Goal: Task Accomplishment & Management: Manage account settings

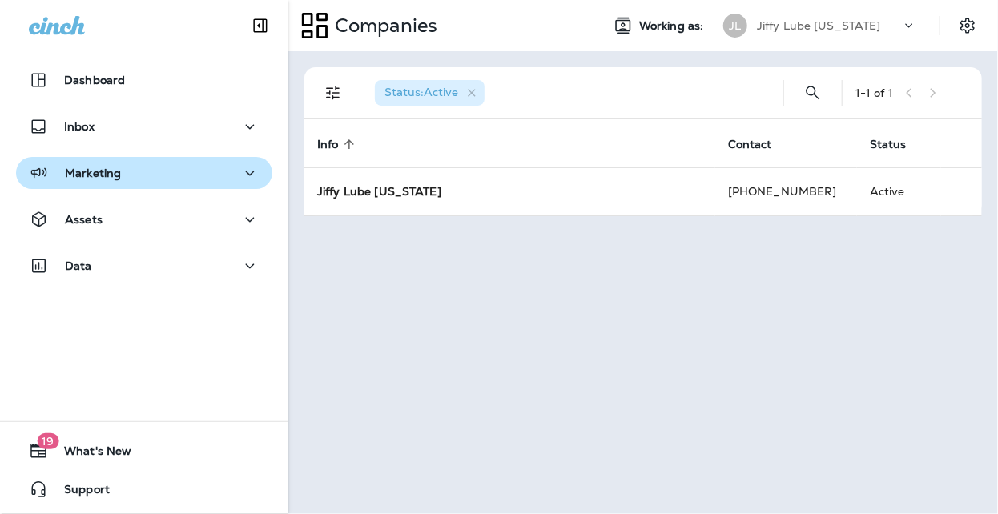
click at [99, 177] on p "Marketing" at bounding box center [93, 173] width 56 height 13
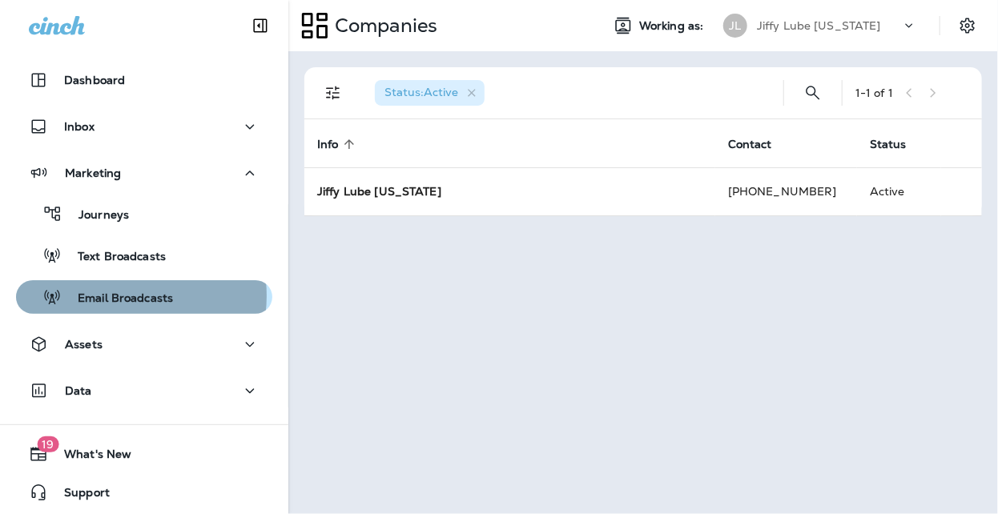
click at [112, 296] on p "Email Broadcasts" at bounding box center [117, 299] width 111 height 15
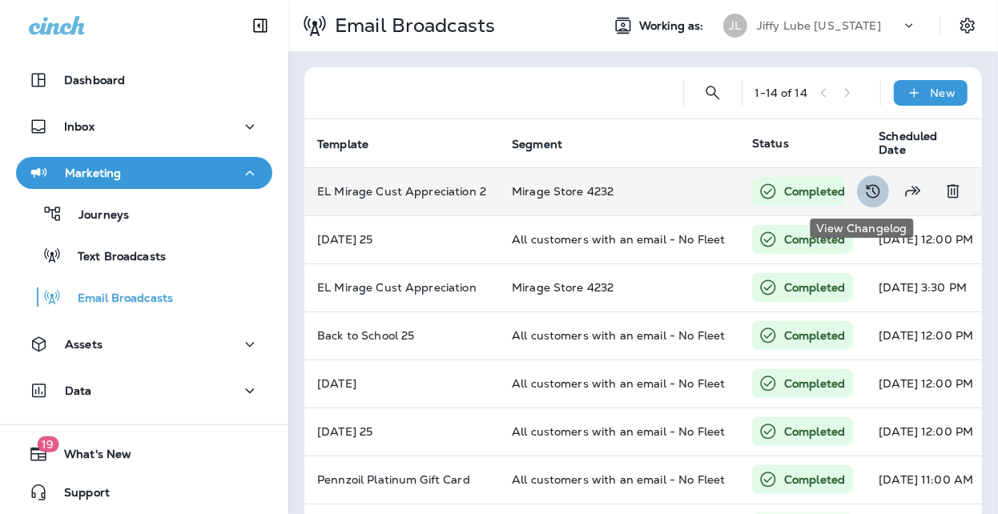
click at [863, 191] on icon "View Changelog" at bounding box center [872, 191] width 19 height 19
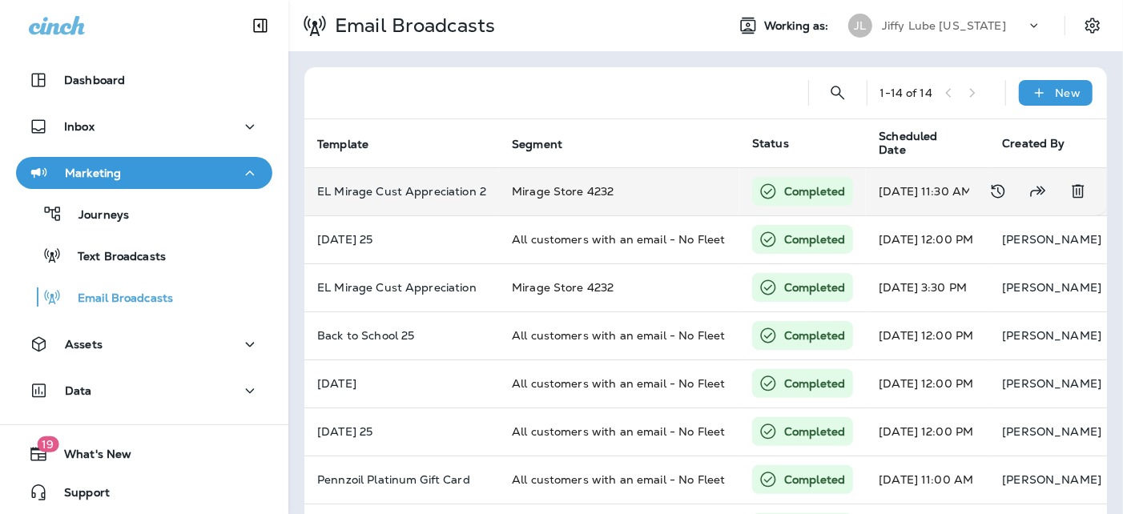
click at [801, 192] on p "Completed" at bounding box center [814, 191] width 61 height 16
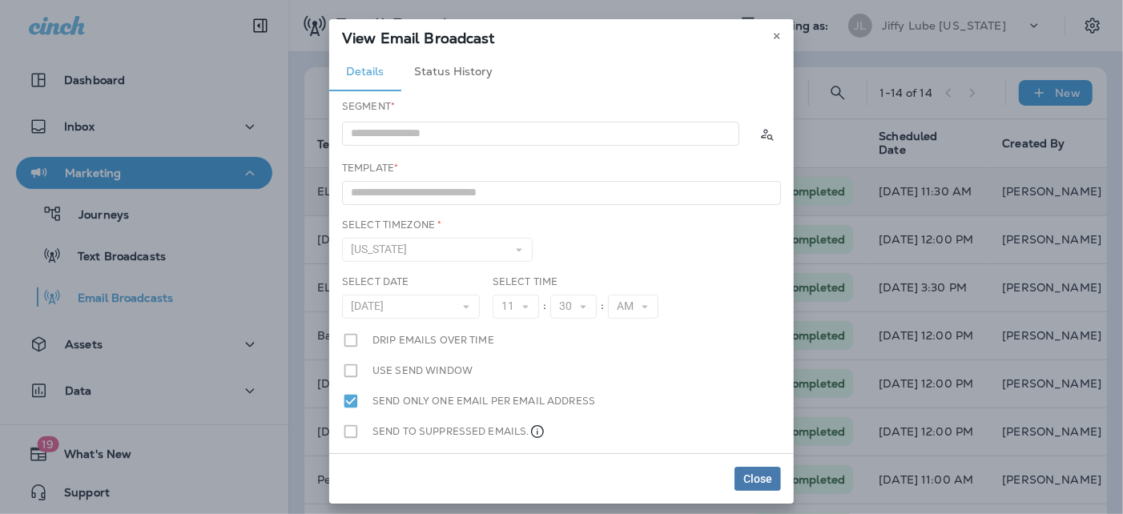
type input "**********"
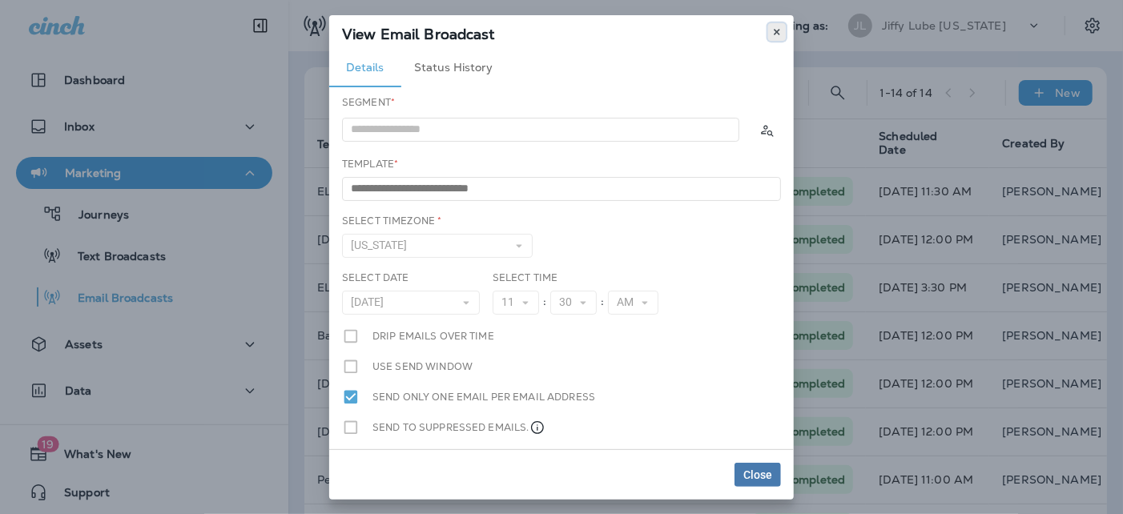
click at [778, 27] on icon at bounding box center [777, 32] width 10 height 10
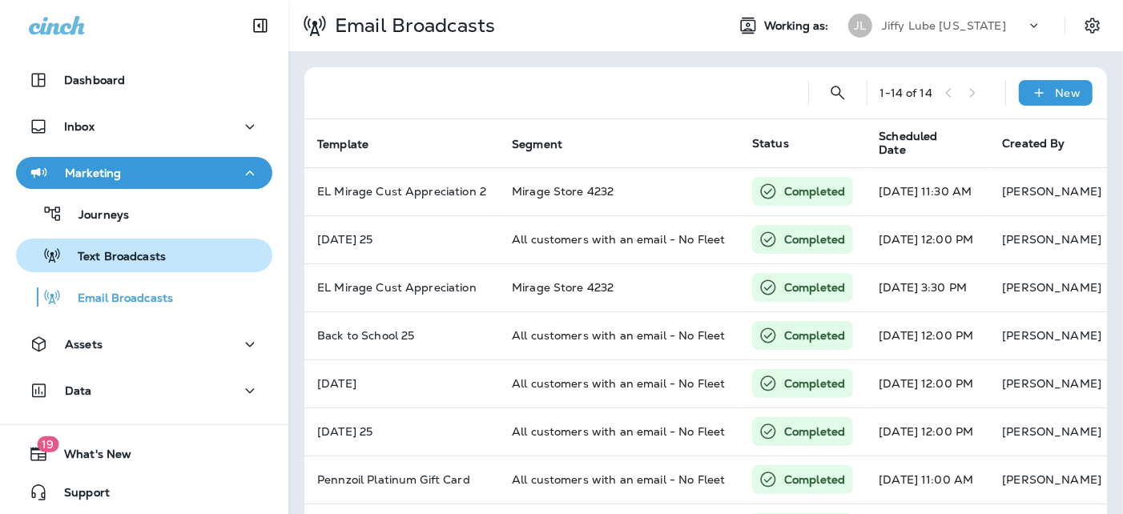
click at [103, 263] on p "Text Broadcasts" at bounding box center [114, 257] width 104 height 15
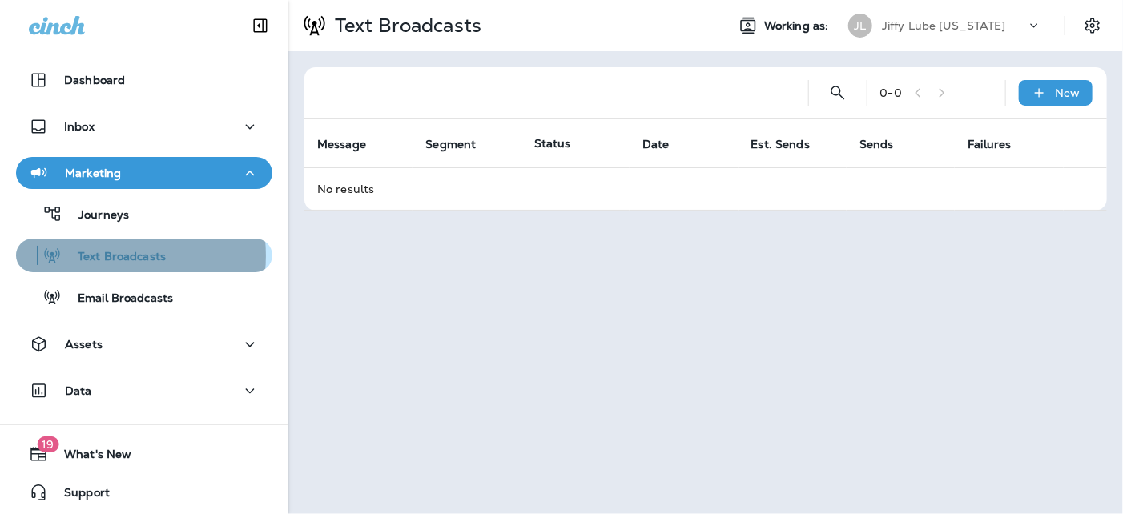
click at [99, 255] on p "Text Broadcasts" at bounding box center [114, 257] width 104 height 15
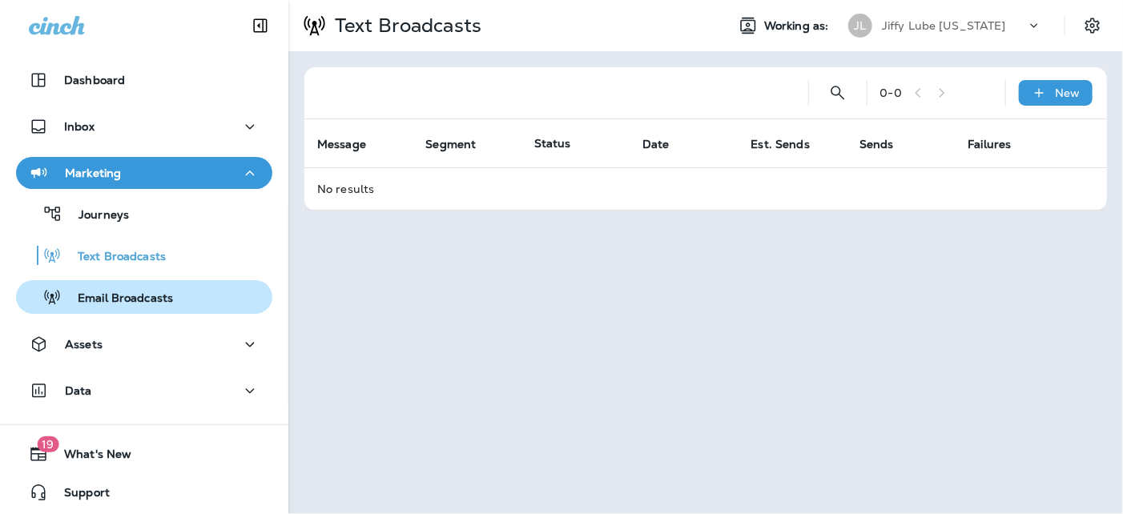
click at [94, 288] on div "Email Broadcasts" at bounding box center [97, 297] width 151 height 24
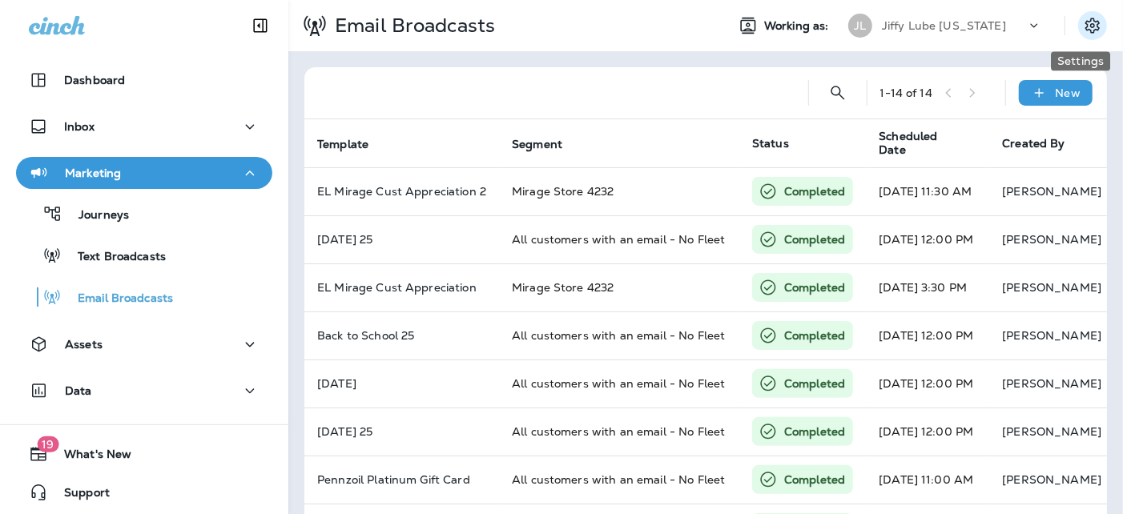
click at [997, 26] on icon "Settings" at bounding box center [1092, 25] width 19 height 19
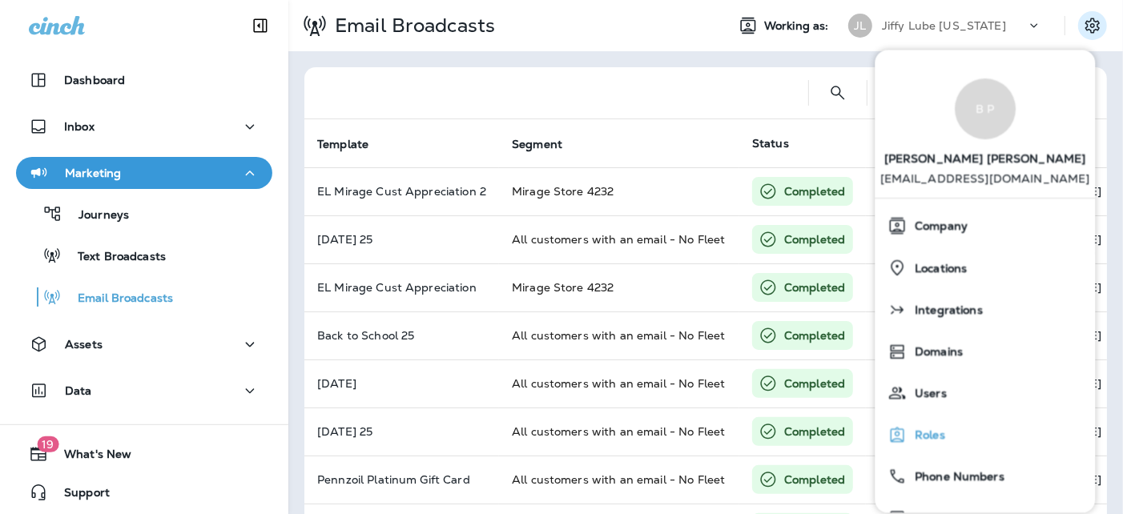
scroll to position [122, 0]
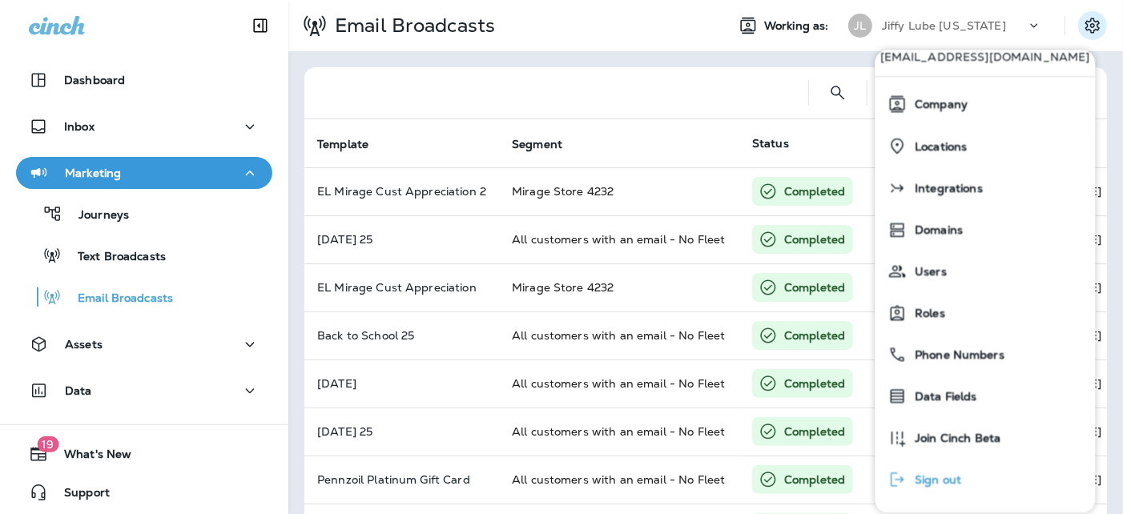
click at [924, 481] on span "Sign out" at bounding box center [934, 481] width 54 height 14
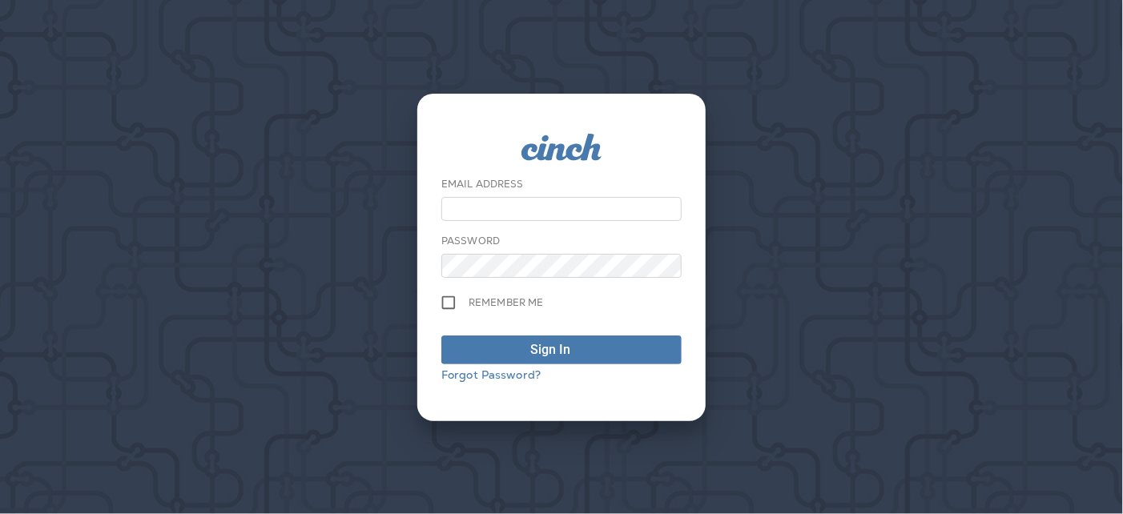
type input "**********"
